Goal: Information Seeking & Learning: Learn about a topic

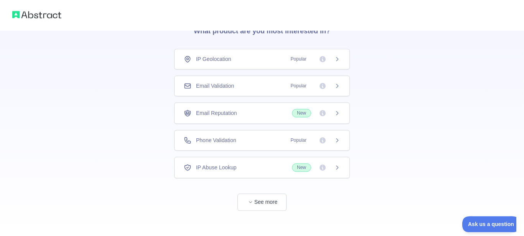
scroll to position [46, 0]
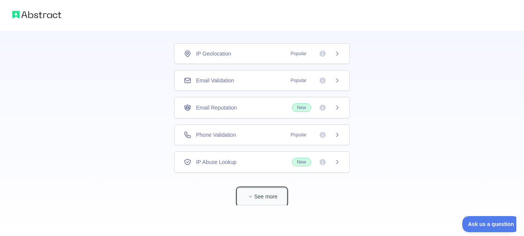
click at [271, 190] on button "See more" at bounding box center [262, 196] width 49 height 17
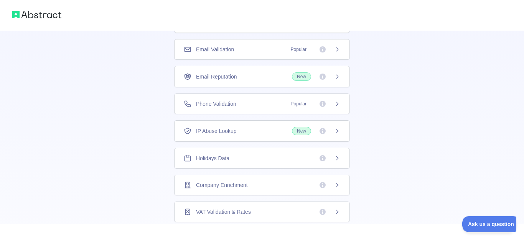
scroll to position [0, 0]
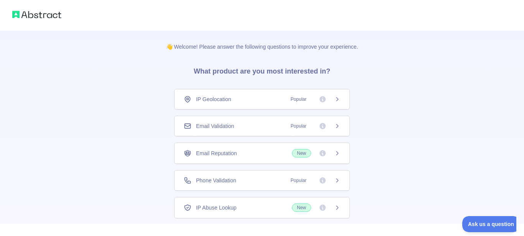
click at [327, 101] on span "Popular" at bounding box center [313, 100] width 54 height 8
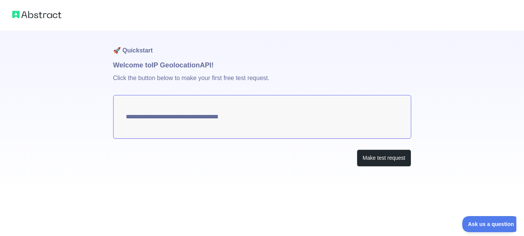
type textarea "**********"
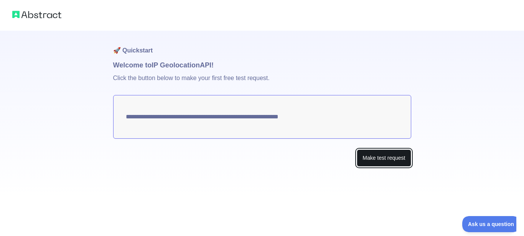
click at [376, 159] on button "Make test request" at bounding box center [384, 158] width 54 height 17
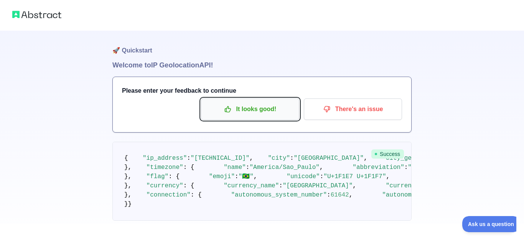
click at [245, 111] on p "It looks good!" at bounding box center [250, 109] width 87 height 13
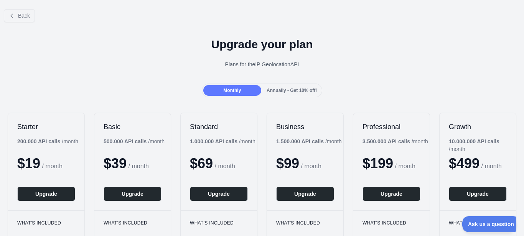
click at [271, 65] on div "Plans for the IP Geolocation API" at bounding box center [262, 65] width 512 height 8
click at [245, 66] on div "Plans for the IP Geolocation API" at bounding box center [262, 65] width 512 height 8
drag, startPoint x: 253, startPoint y: 64, endPoint x: 258, endPoint y: 64, distance: 5.0
click at [256, 64] on div "Plans for the IP Geolocation API" at bounding box center [262, 65] width 512 height 8
click at [277, 63] on div "Plans for the IP Geolocation API" at bounding box center [262, 65] width 512 height 8
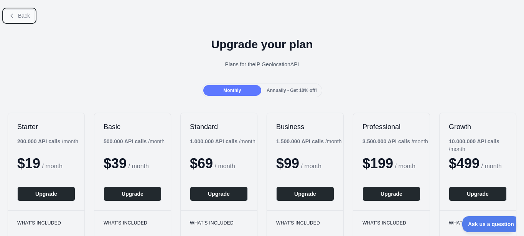
click at [27, 16] on span "Back" at bounding box center [24, 16] width 12 height 6
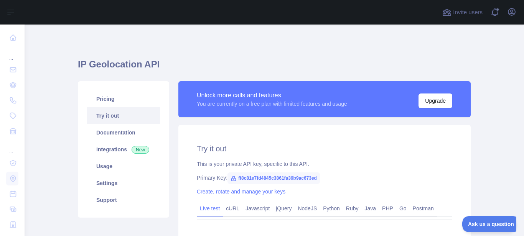
click at [96, 112] on link "Try it out" at bounding box center [123, 115] width 73 height 17
click at [122, 132] on link "Documentation" at bounding box center [123, 132] width 73 height 17
click at [122, 136] on link "Documentation" at bounding box center [123, 132] width 73 height 17
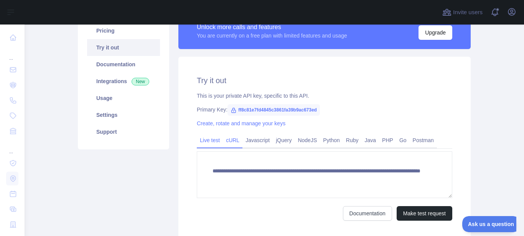
scroll to position [81, 0]
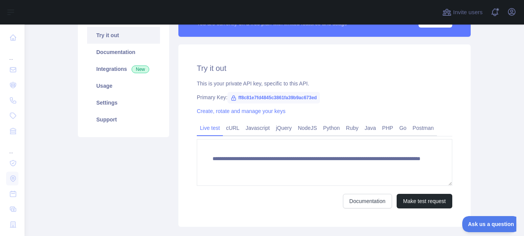
click at [232, 99] on icon at bounding box center [234, 98] width 6 height 6
click at [234, 99] on icon at bounding box center [234, 98] width 6 height 6
click at [232, 97] on span "ff8c81e7fd4845c3861fa39b9ac673ed" at bounding box center [274, 98] width 92 height 12
drag, startPoint x: 234, startPoint y: 97, endPoint x: 239, endPoint y: 97, distance: 4.2
click at [236, 97] on icon at bounding box center [234, 98] width 6 height 6
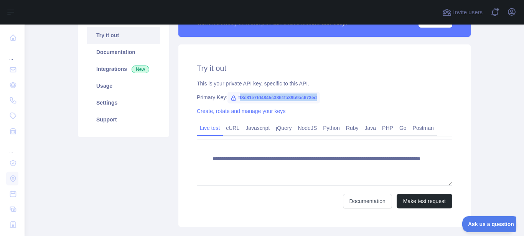
drag, startPoint x: 239, startPoint y: 97, endPoint x: 332, endPoint y: 100, distance: 92.2
click at [332, 100] on div "Primary Key: ff8c81e7fd4845c3861fa39b9ac673ed" at bounding box center [325, 98] width 256 height 8
click at [310, 100] on span "ff8c81e7fd4845c3861fa39b9ac673ed" at bounding box center [274, 98] width 92 height 12
drag, startPoint x: 238, startPoint y: 97, endPoint x: 321, endPoint y: 101, distance: 83.4
click at [321, 101] on div "Primary Key: ff8c81e7fd4845c3861fa39b9ac673ed" at bounding box center [325, 98] width 256 height 8
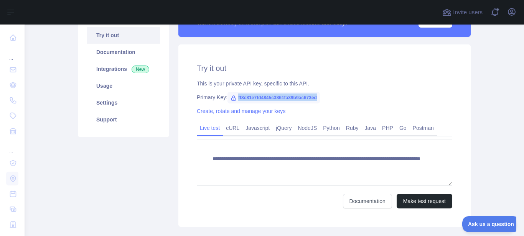
copy span "ff8c81e7fd4845c3861fa39b9ac673ed"
click at [415, 201] on button "Make test request" at bounding box center [425, 201] width 56 height 15
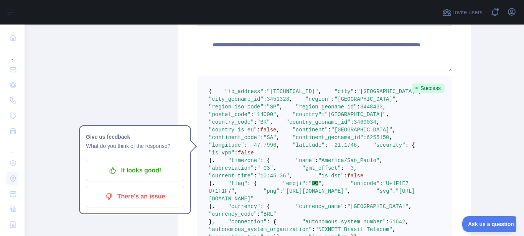
scroll to position [219, 0]
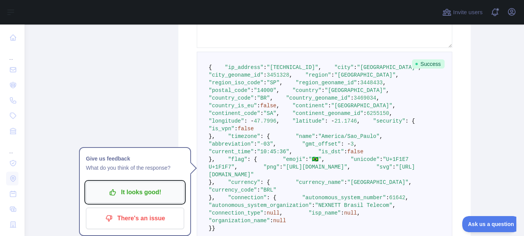
click at [148, 196] on p "It looks good!" at bounding box center [135, 192] width 87 height 13
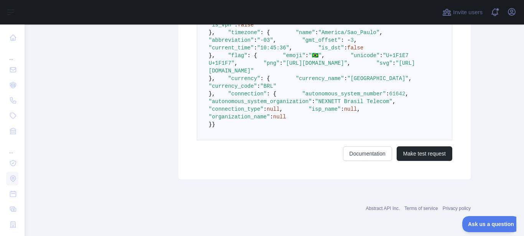
scroll to position [513, 0]
click at [418, 155] on button "Make test request" at bounding box center [425, 154] width 56 height 15
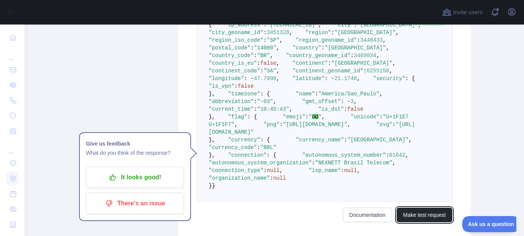
scroll to position [298, 0]
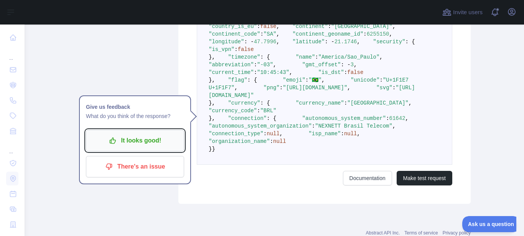
click at [177, 139] on p "It looks good!" at bounding box center [135, 140] width 87 height 13
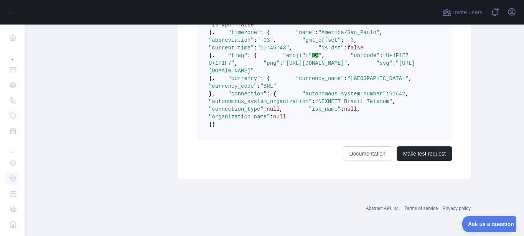
scroll to position [513, 0]
click at [375, 150] on link "Documentation" at bounding box center [367, 154] width 49 height 15
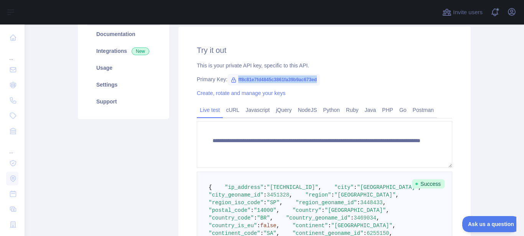
scroll to position [0, 0]
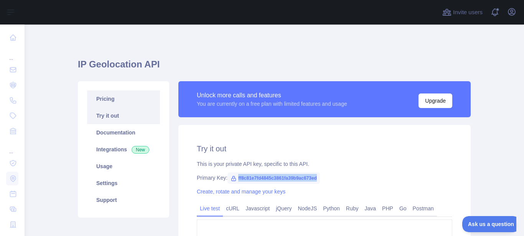
click at [110, 104] on link "Pricing" at bounding box center [123, 99] width 73 height 17
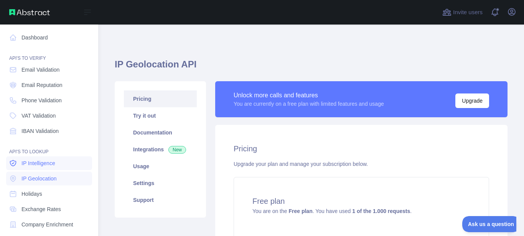
click at [58, 163] on link "IP Intelligence" at bounding box center [49, 164] width 86 height 14
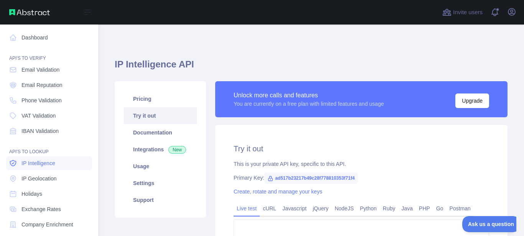
type textarea "**********"
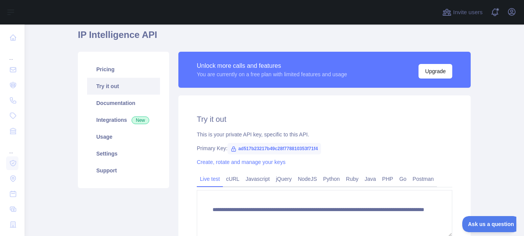
scroll to position [46, 0]
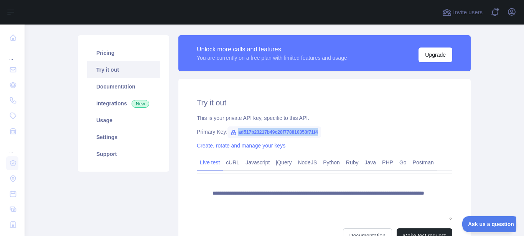
drag, startPoint x: 238, startPoint y: 133, endPoint x: 324, endPoint y: 131, distance: 85.2
click at [324, 131] on div "Primary Key: ad517b23217b49c28f778810353f71f4" at bounding box center [325, 132] width 256 height 8
copy span "ad517b23217b49c28f778810353f71f4"
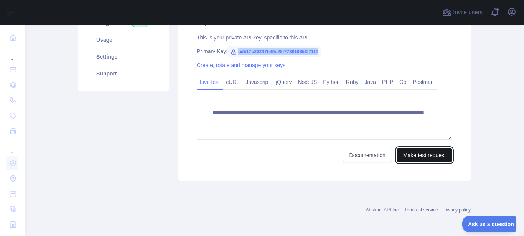
click at [435, 154] on button "Make test request" at bounding box center [425, 155] width 56 height 15
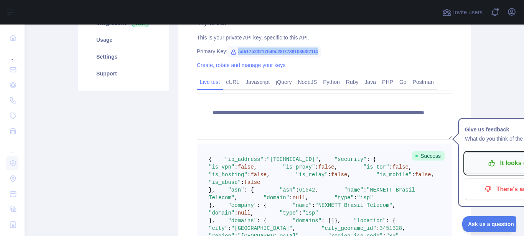
click at [477, 161] on p "It looks good!" at bounding box center [514, 163] width 87 height 13
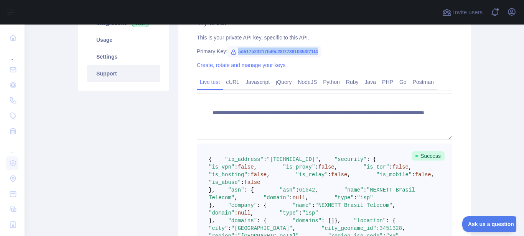
scroll to position [35, 0]
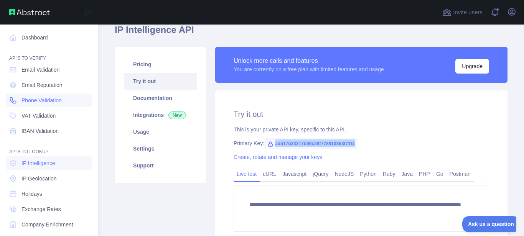
click at [61, 104] on span "Phone Validation" at bounding box center [41, 101] width 40 height 8
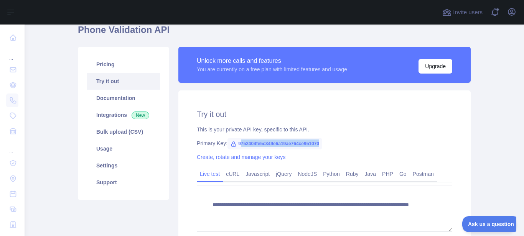
drag, startPoint x: 239, startPoint y: 143, endPoint x: 337, endPoint y: 145, distance: 97.1
click at [337, 145] on div "Primary Key: 9752404fe5c349e6a19ae764ce951070" at bounding box center [325, 144] width 256 height 8
click at [242, 146] on span "9752404fe5c349e6a19ae764ce951070" at bounding box center [275, 144] width 95 height 12
drag, startPoint x: 236, startPoint y: 143, endPoint x: 322, endPoint y: 143, distance: 86.0
click at [324, 143] on div "Primary Key: 9752404fe5c349e6a19ae764ce951070" at bounding box center [325, 144] width 256 height 8
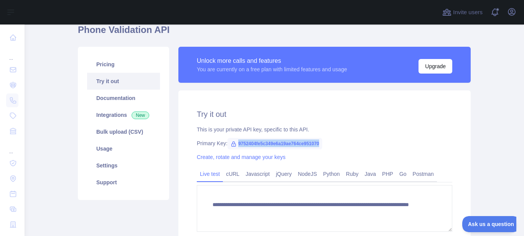
copy span "9752404fe5c349e6a19ae764ce951070"
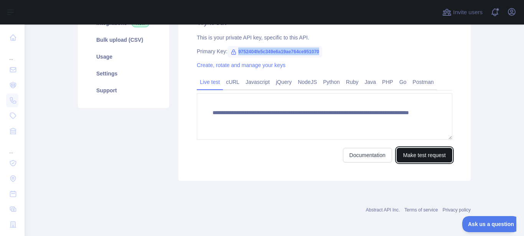
click at [418, 154] on button "Make test request" at bounding box center [425, 155] width 56 height 15
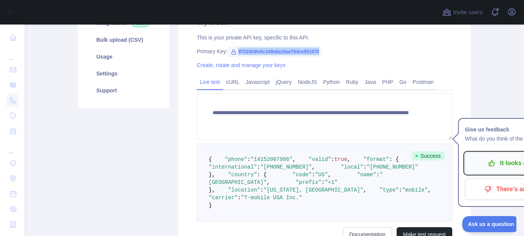
click at [497, 168] on p "It looks good!" at bounding box center [514, 163] width 87 height 13
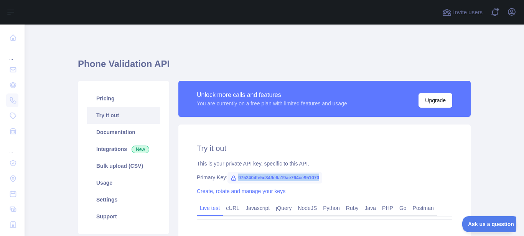
scroll to position [0, 0]
click at [130, 150] on link "Integrations New" at bounding box center [123, 149] width 73 height 17
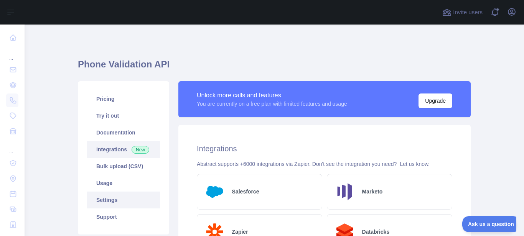
click at [122, 199] on link "Settings" at bounding box center [123, 200] width 73 height 17
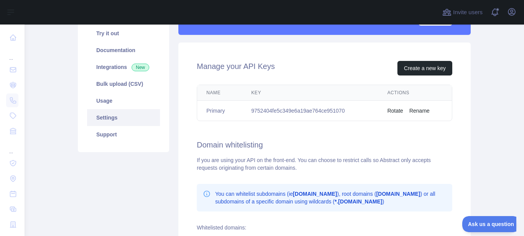
scroll to position [46, 0]
